Goal: Communication & Community: Answer question/provide support

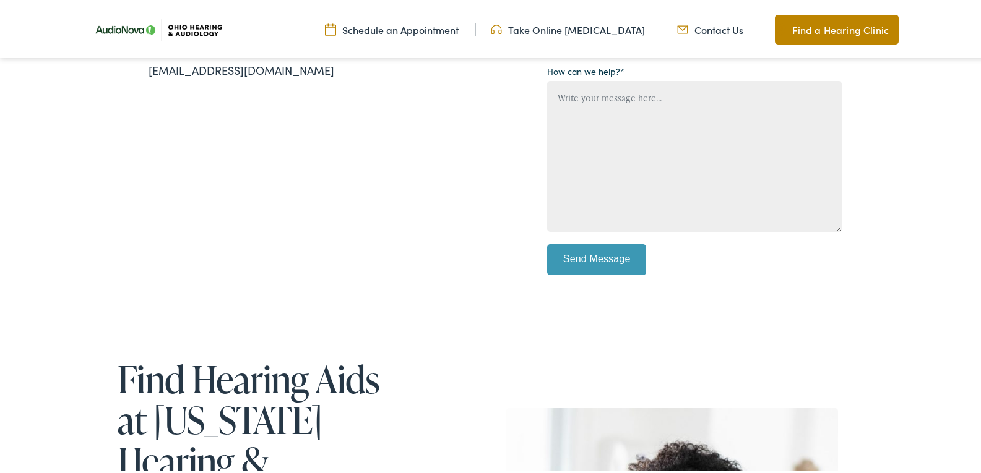
click at [0, 177] on div "Contact Us for [MEDICAL_DATA] Services Give us a call [PHONE_NUMBER] Email us […" at bounding box center [495, 45] width 990 height 621
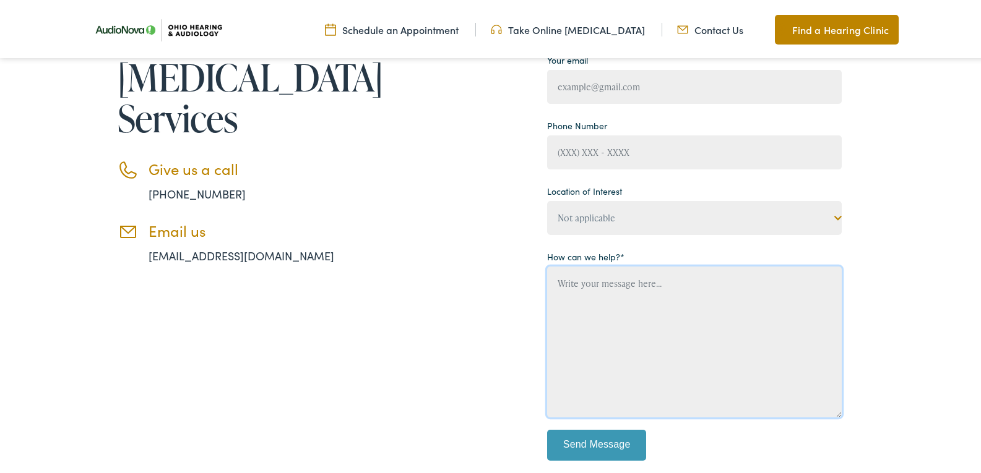
paste textarea "Loremi DOL si ame consect adipiscin elitsed (doei’te inci ut lab etdo!) Magn al…"
drag, startPoint x: 650, startPoint y: 327, endPoint x: 597, endPoint y: 236, distance: 104.9
click at [628, 312] on textarea "Contact form" at bounding box center [694, 339] width 295 height 151
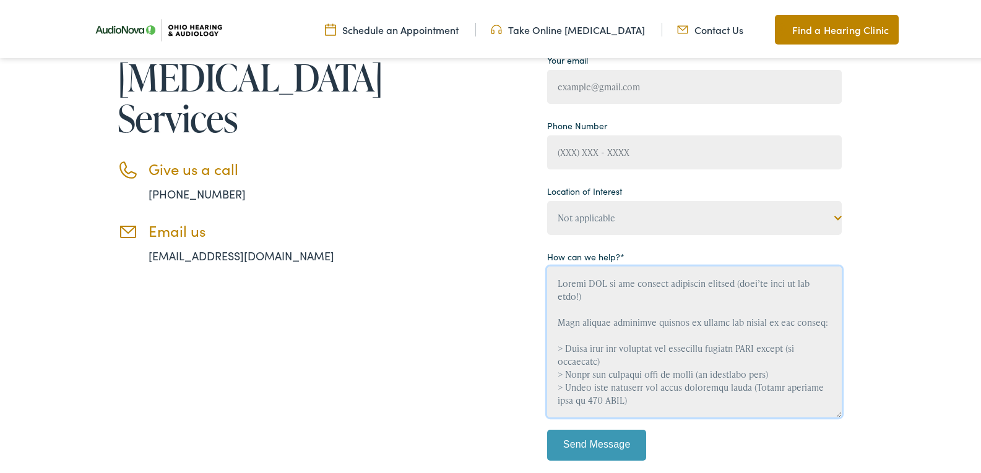
scroll to position [353, 0]
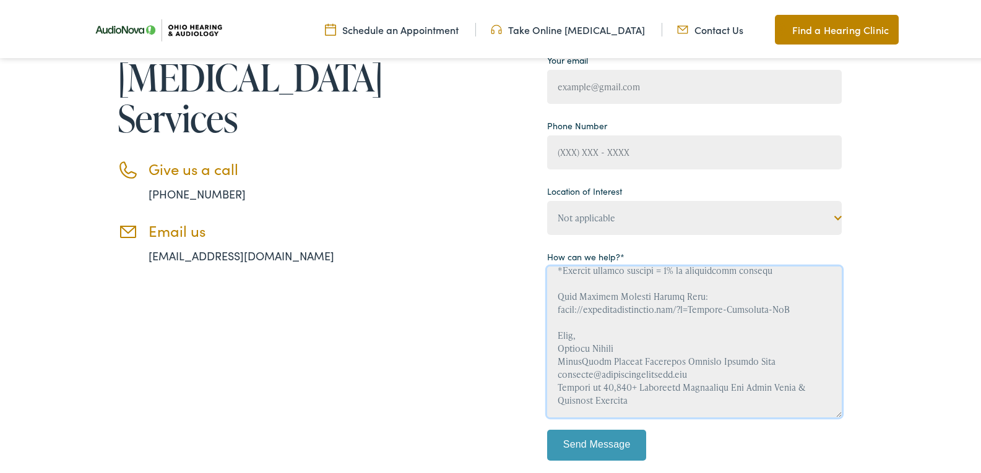
type textarea "Loremi DOL si ame consect adipiscin elitsed (doei’te inci ut lab etdo!) Magn al…"
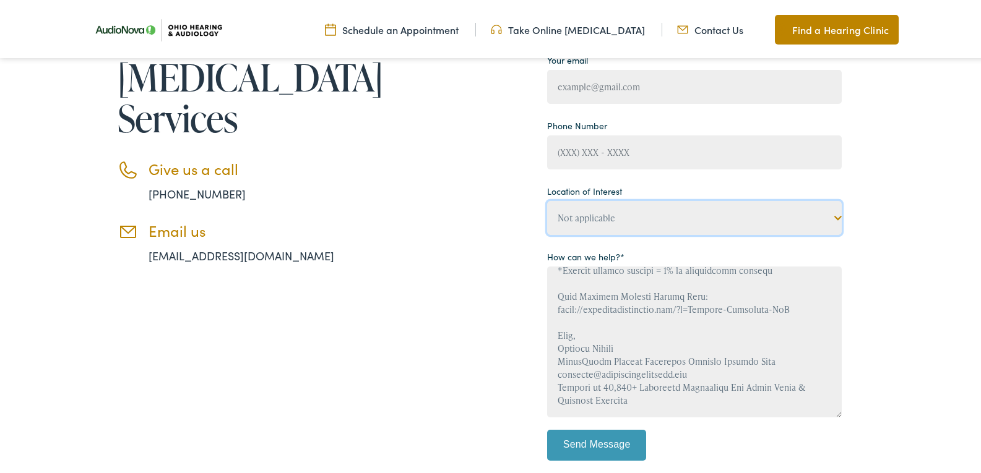
click at [618, 210] on div "Your Name Your email Phone Number Location of Interest Not applicable [US_STATE…" at bounding box center [694, 225] width 295 height 485
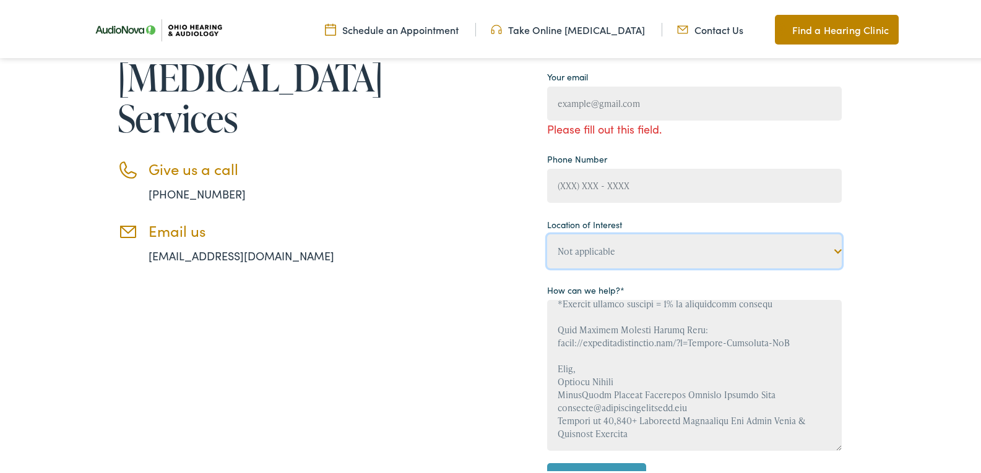
select select "[US_STATE] Hearing & [MEDICAL_DATA], Liberty"
click at [547, 232] on select "Not applicable [US_STATE] Hearing & [MEDICAL_DATA], [GEOGRAPHIC_DATA] [US_STATE…" at bounding box center [694, 249] width 295 height 34
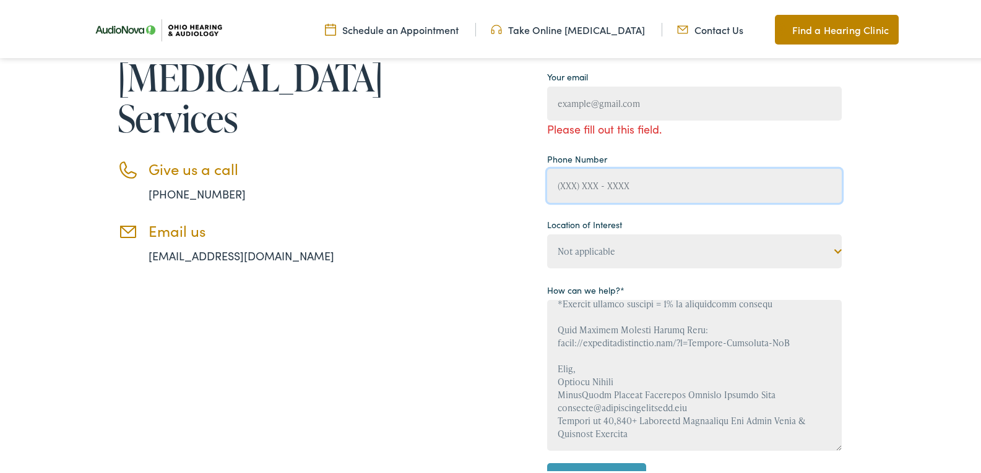
click at [579, 182] on input "Contact form" at bounding box center [694, 183] width 295 height 34
type input "[PHONE_NUMBER]"
type input "[PERSON_NAME]"
type input "[EMAIL_ADDRESS][DOMAIN_NAME]"
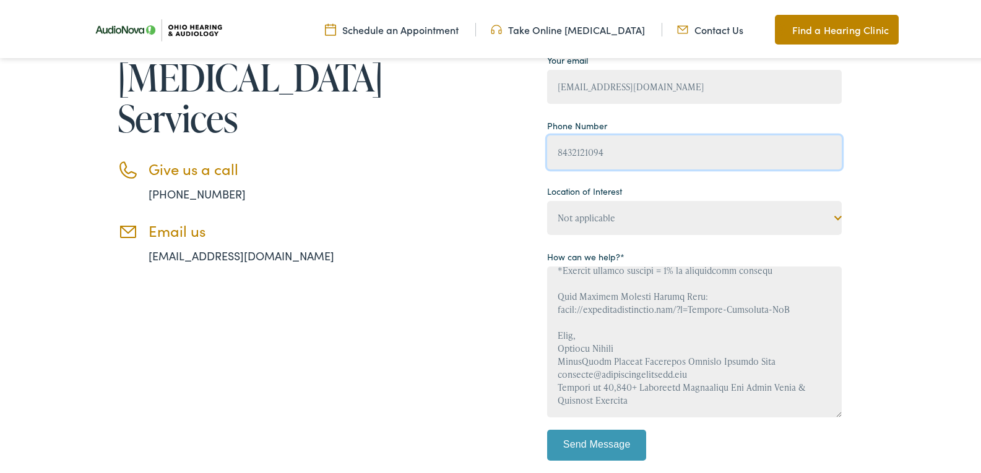
type input "[PHONE_NUMBER]"
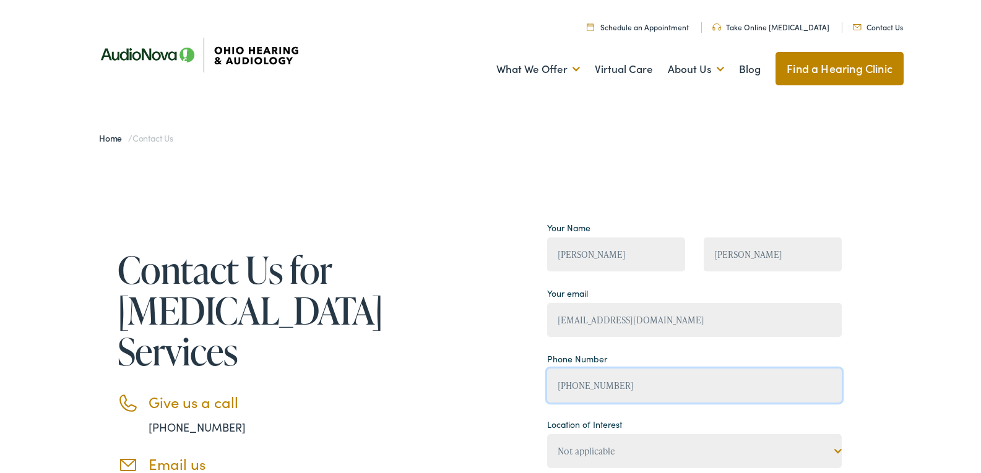
scroll to position [495, 0]
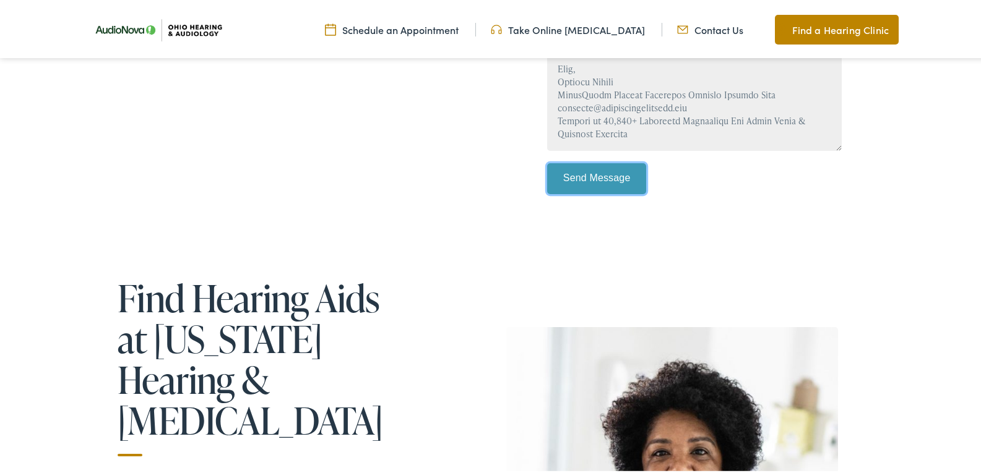
click at [603, 170] on input "Send Message" at bounding box center [596, 176] width 99 height 31
click at [602, 167] on input "Send Message" at bounding box center [596, 176] width 99 height 31
